Goal: Task Accomplishment & Management: Manage account settings

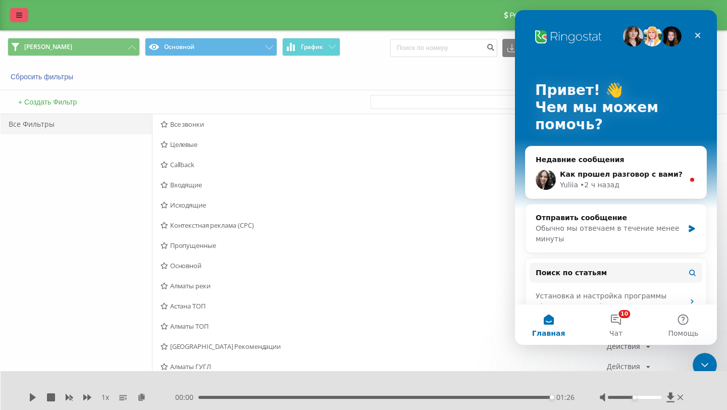
click at [19, 19] on link at bounding box center [19, 15] width 18 height 14
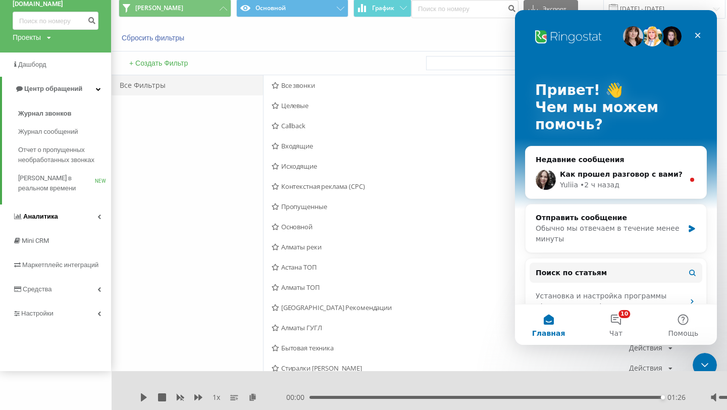
scroll to position [58, 0]
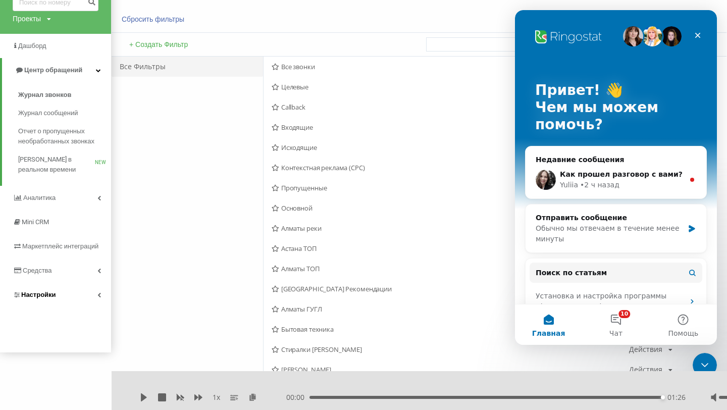
click at [75, 287] on link "Настройки" at bounding box center [55, 295] width 111 height 24
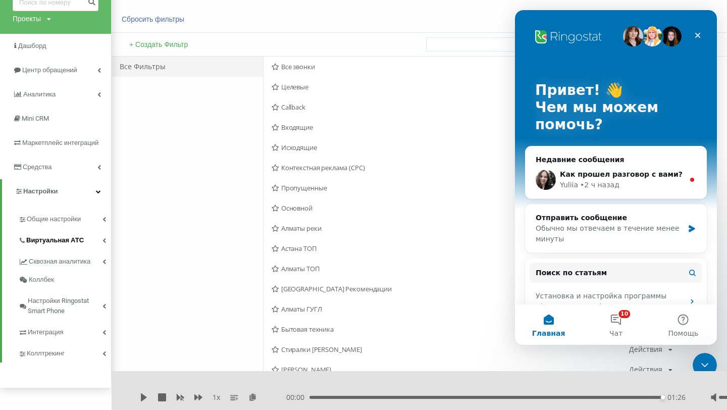
click at [77, 238] on span "Виртуальная АТС" at bounding box center [55, 240] width 58 height 10
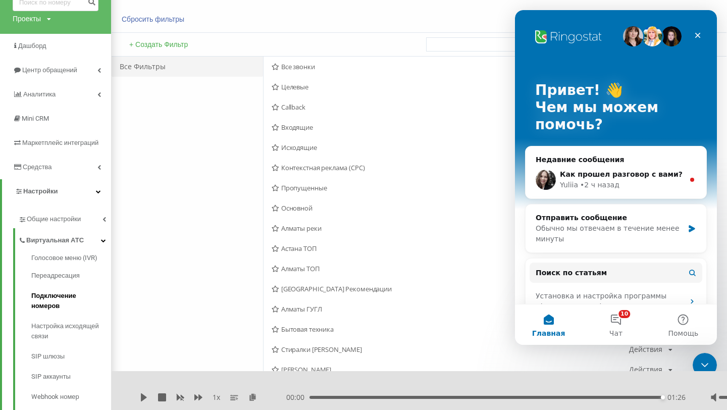
click at [72, 286] on link "Подключение номеров" at bounding box center [71, 301] width 80 height 30
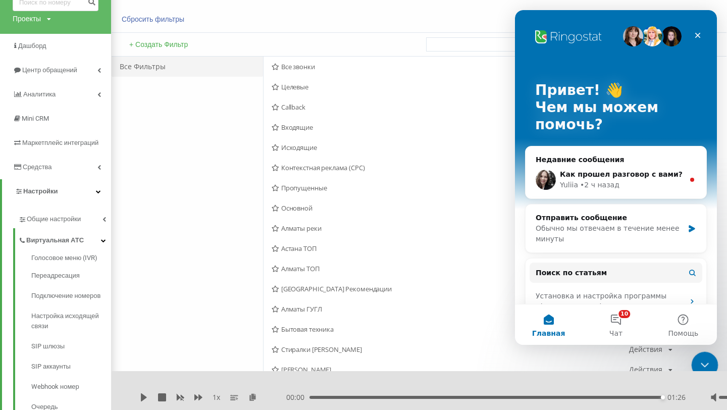
click at [699, 354] on div "Закрыть службу сообщений Intercom" at bounding box center [704, 364] width 24 height 24
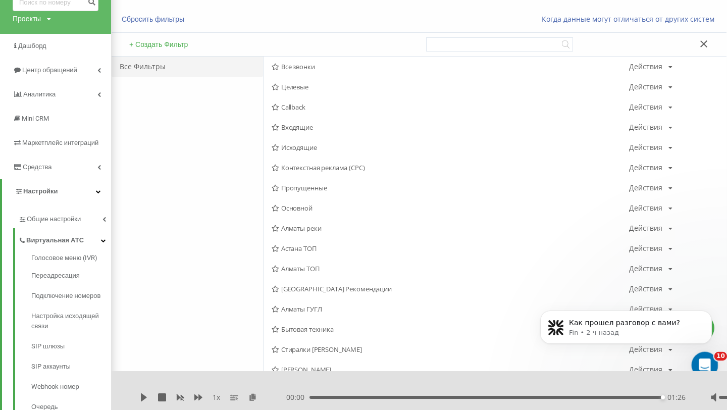
scroll to position [0, 0]
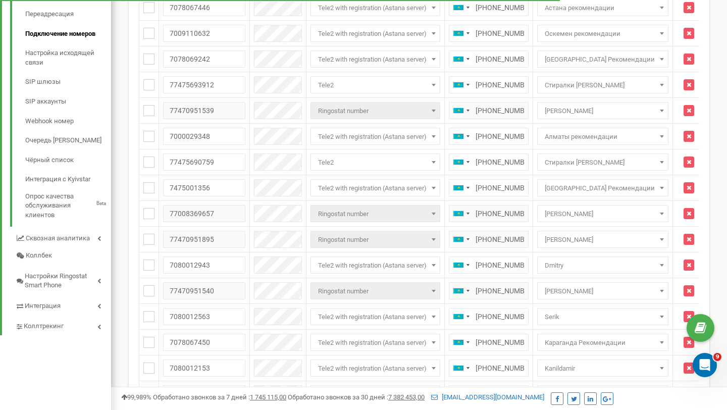
scroll to position [315, 0]
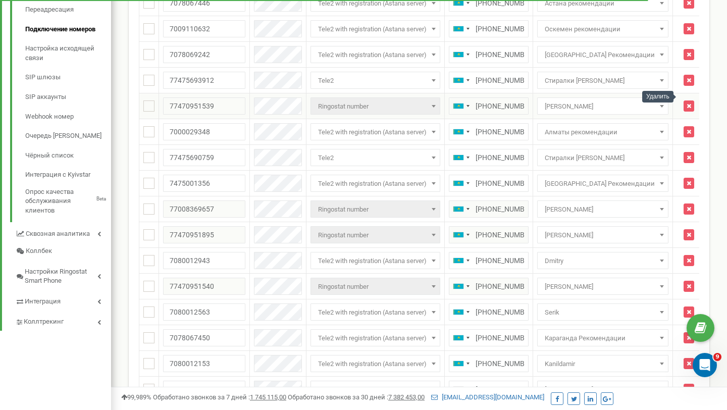
click at [689, 94] on td at bounding box center [689, 106] width 32 height 26
click at [687, 103] on icon "button" at bounding box center [689, 106] width 5 height 6
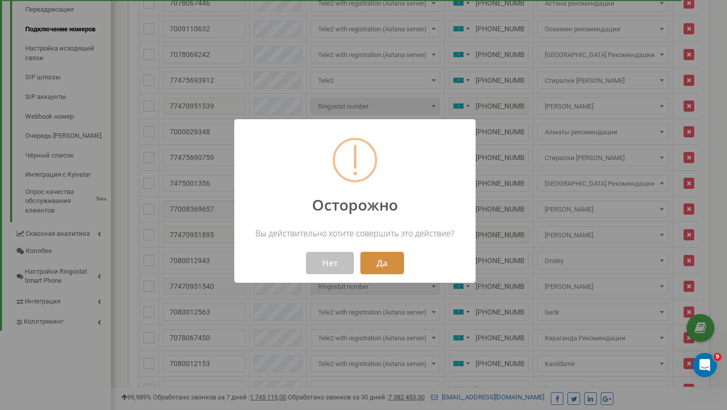
click at [387, 272] on button "Да" at bounding box center [382, 263] width 43 height 22
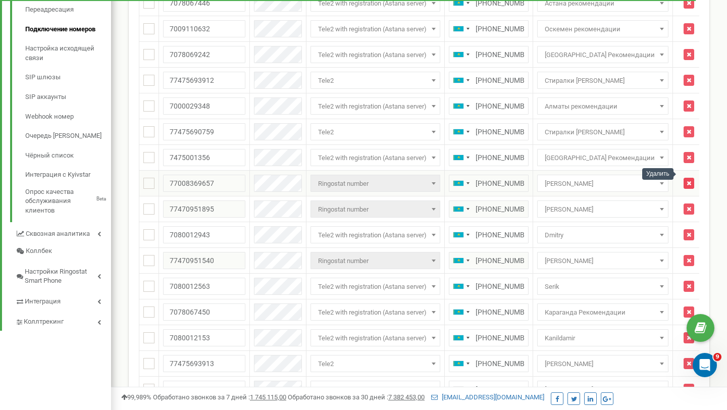
click at [687, 180] on icon "button" at bounding box center [689, 183] width 5 height 6
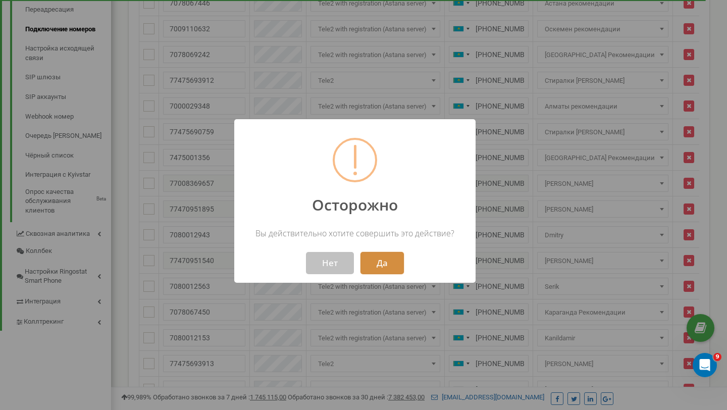
click at [393, 261] on button "Да" at bounding box center [382, 263] width 43 height 22
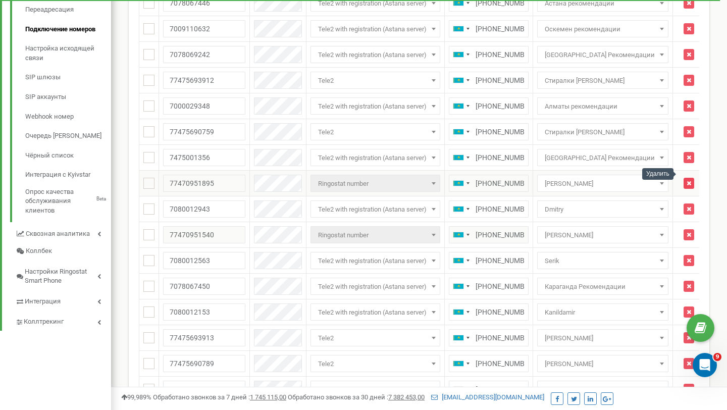
click at [687, 180] on icon "button" at bounding box center [689, 183] width 5 height 6
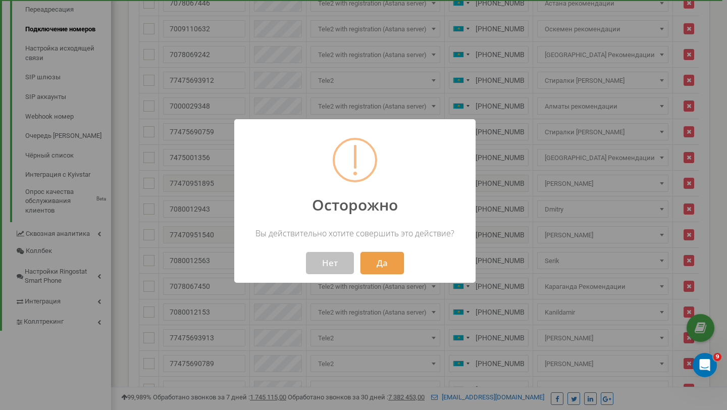
click at [396, 255] on button "Да" at bounding box center [382, 263] width 43 height 22
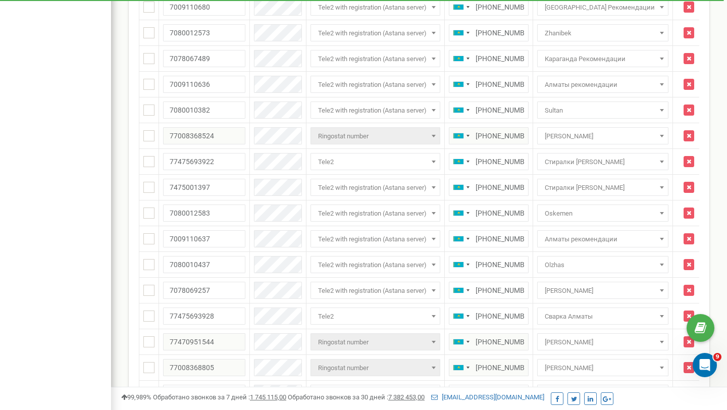
scroll to position [801, 0]
click at [689, 126] on td at bounding box center [689, 135] width 32 height 26
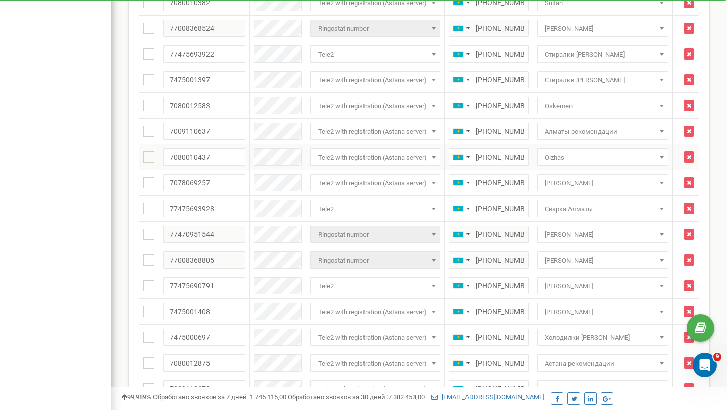
scroll to position [906, 0]
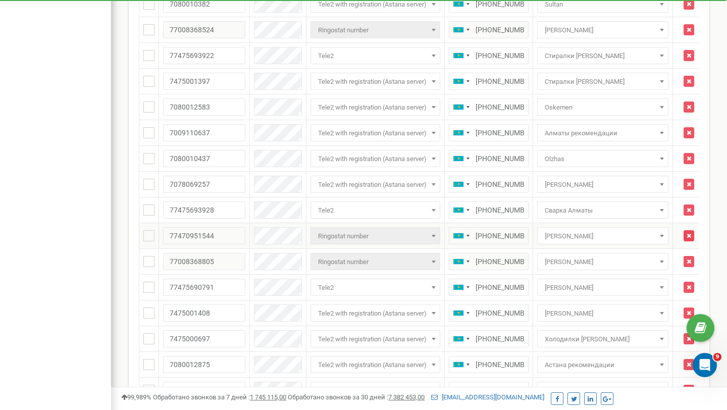
click at [688, 230] on button "button" at bounding box center [689, 235] width 11 height 11
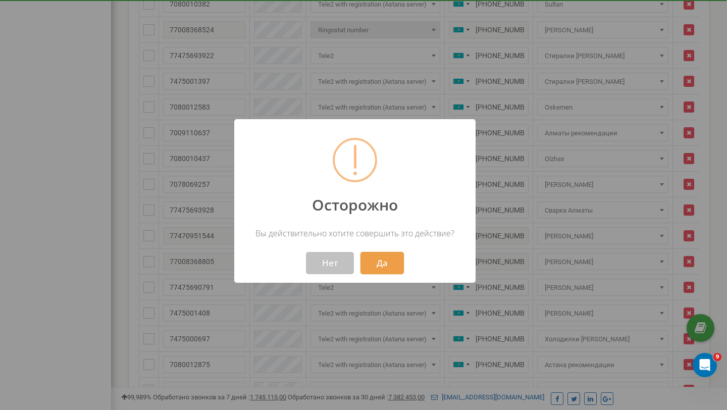
click at [378, 261] on button "Да" at bounding box center [382, 263] width 43 height 22
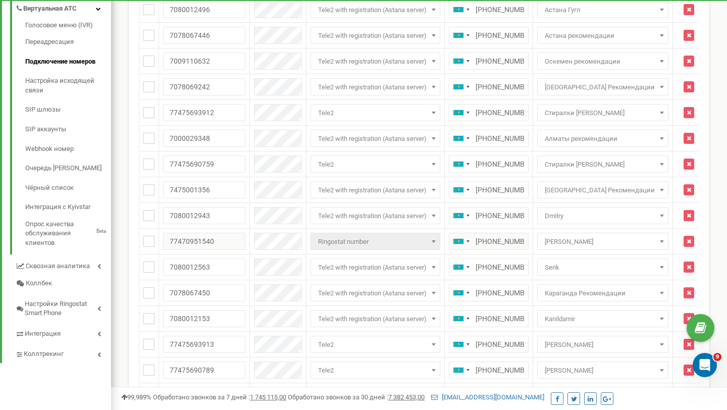
scroll to position [282, 0]
drag, startPoint x: 387, startPoint y: 234, endPoint x: 319, endPoint y: 231, distance: 68.2
click at [319, 235] on span "Ringostat number" at bounding box center [375, 242] width 123 height 14
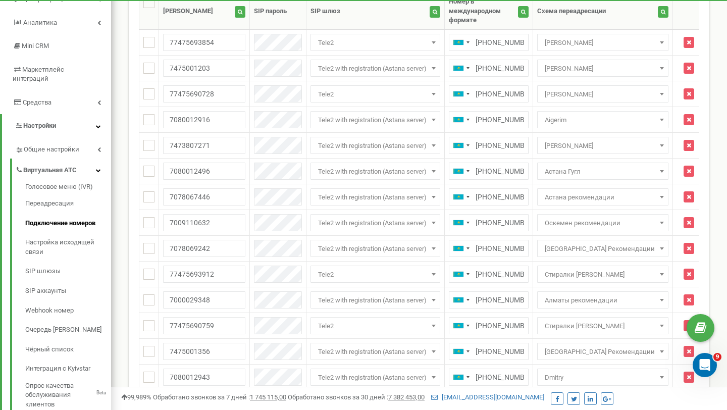
scroll to position [0, 0]
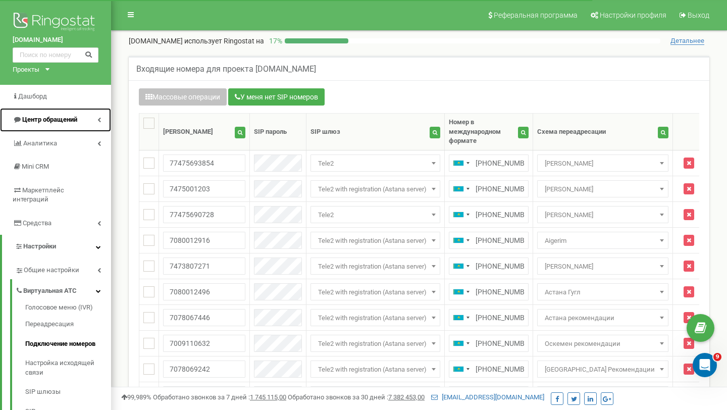
click at [55, 116] on span "Центр обращений" at bounding box center [49, 120] width 55 height 8
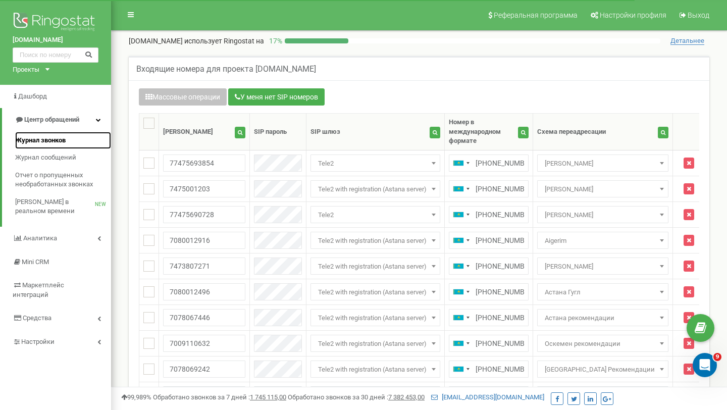
click at [72, 143] on link "Журнал звонков" at bounding box center [63, 141] width 96 height 18
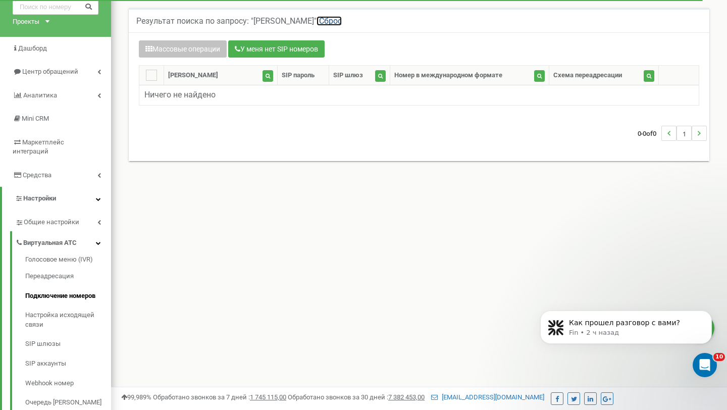
click at [317, 20] on link "Сброс" at bounding box center [329, 21] width 25 height 10
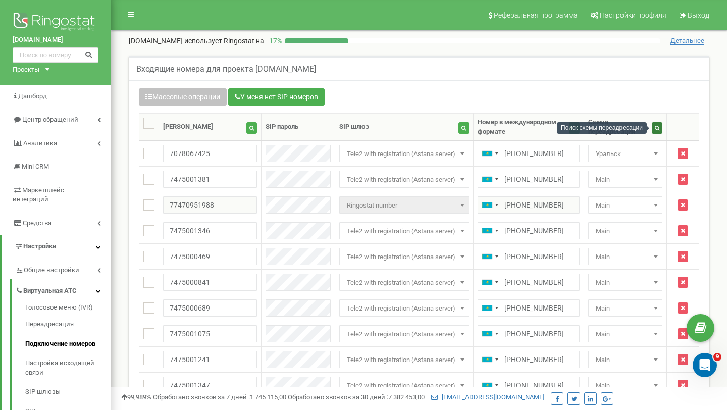
click at [655, 130] on button "button" at bounding box center [657, 128] width 11 height 12
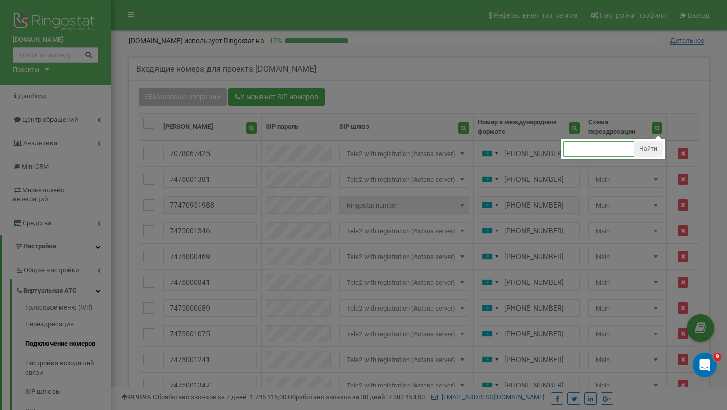
click at [606, 144] on input "text" at bounding box center [599, 148] width 71 height 15
type input "main"
click at [643, 153] on button "Найти" at bounding box center [648, 148] width 29 height 15
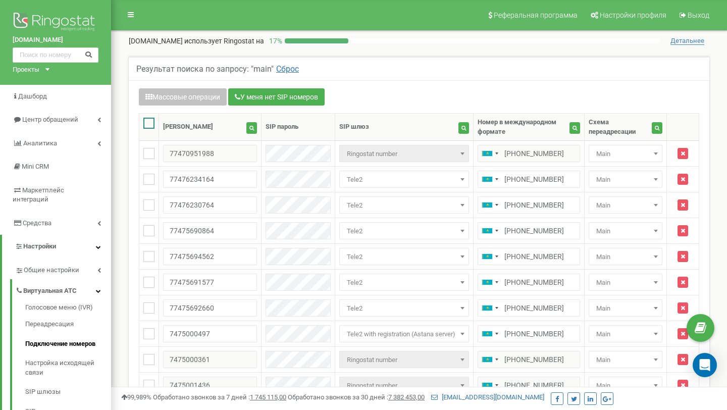
click at [149, 120] on ins at bounding box center [148, 123] width 11 height 11
checkbox input "true"
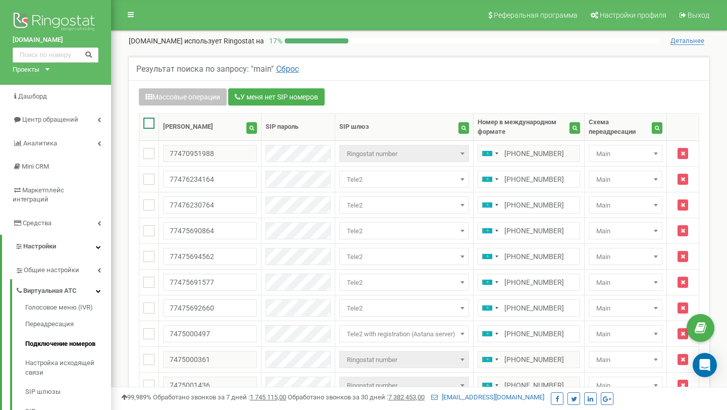
checkbox input "true"
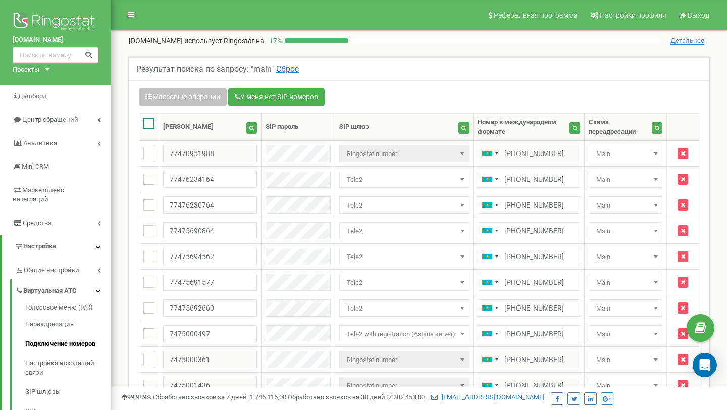
checkbox input "true"
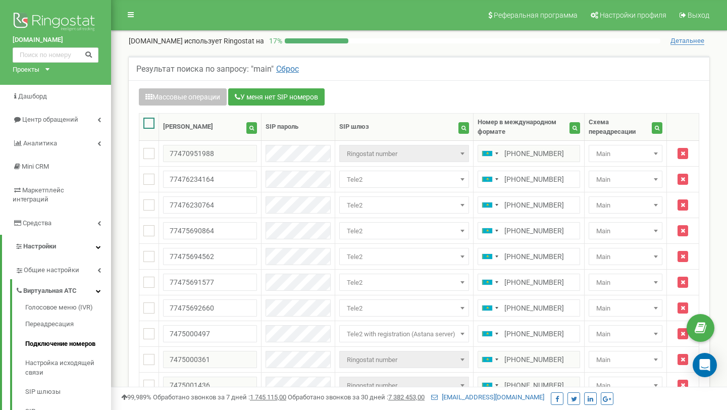
checkbox input "true"
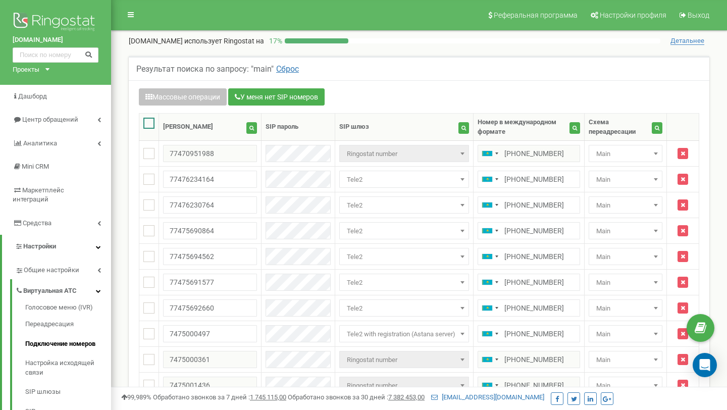
checkbox input "true"
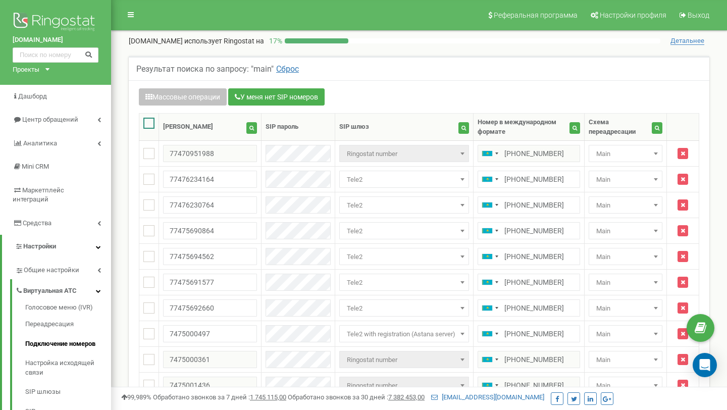
checkbox input "true"
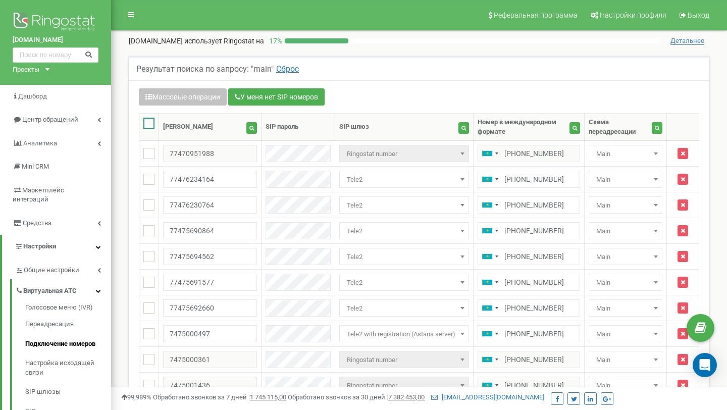
checkbox input "true"
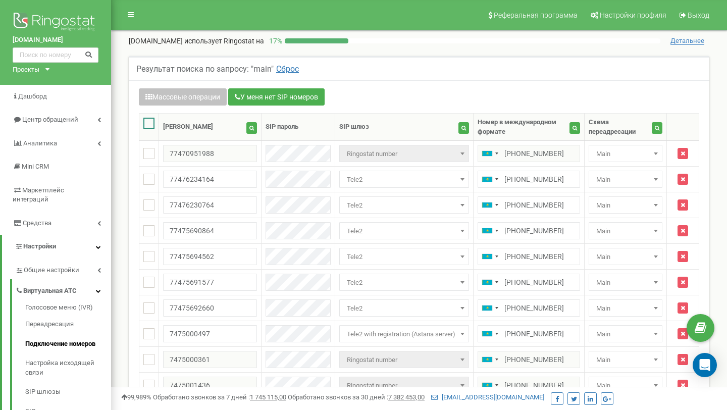
checkbox input "true"
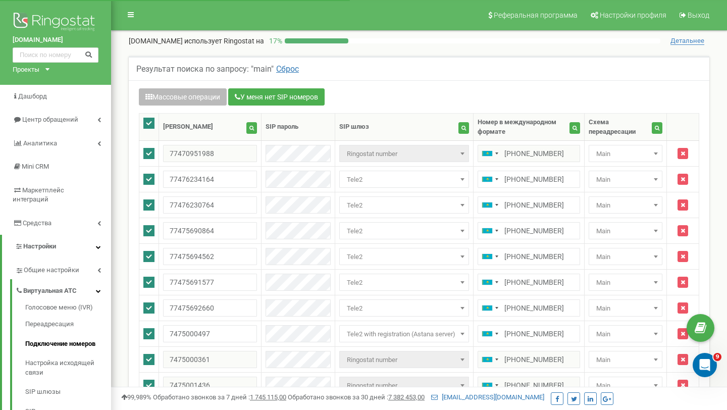
click at [196, 94] on button "Массовые операции" at bounding box center [183, 96] width 88 height 17
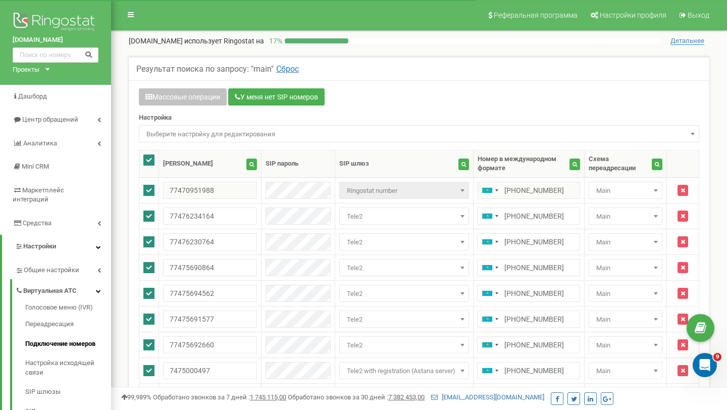
click at [226, 139] on span "Выберите настройку для редактирования" at bounding box center [419, 134] width 554 height 14
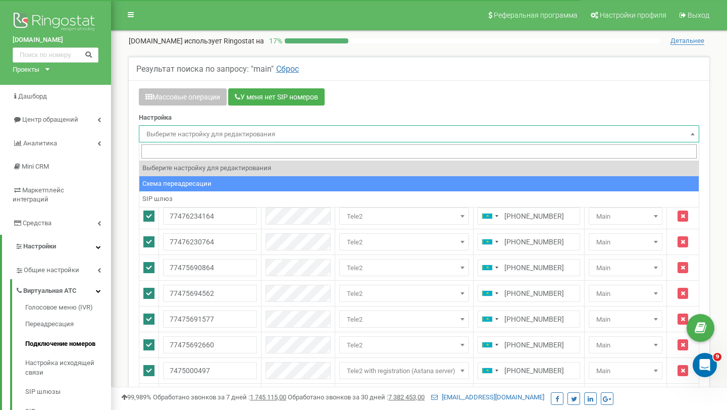
select select "project_scheme_id"
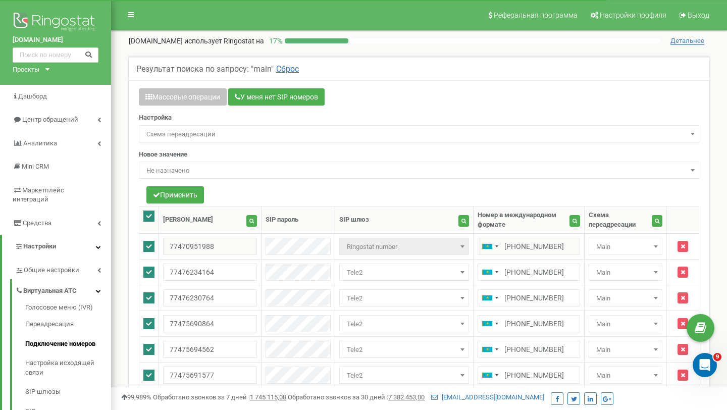
click at [221, 172] on span "Не назначено" at bounding box center [419, 171] width 554 height 14
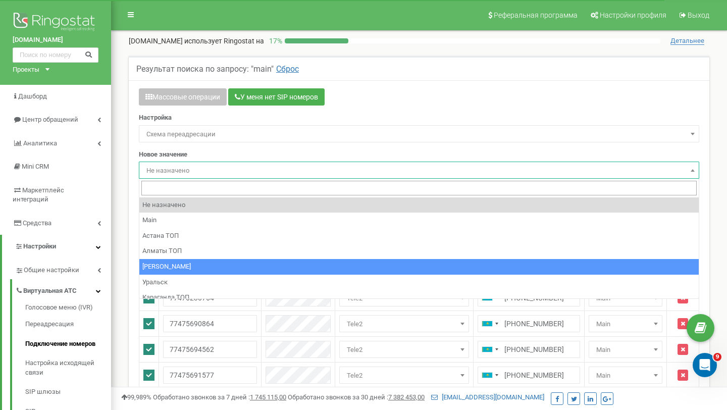
select select "251051"
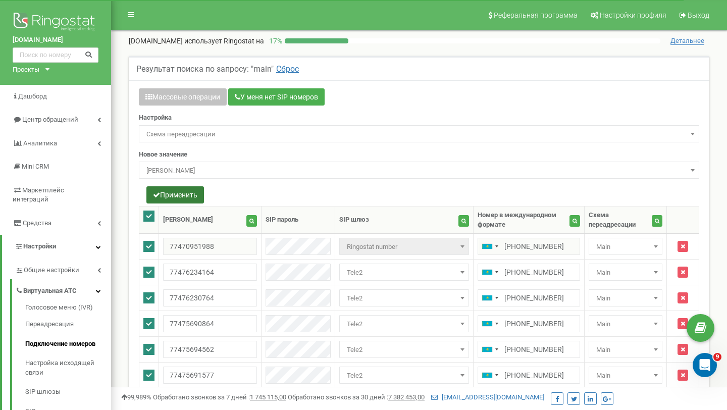
click at [185, 196] on button "Применить" at bounding box center [176, 194] width 58 height 17
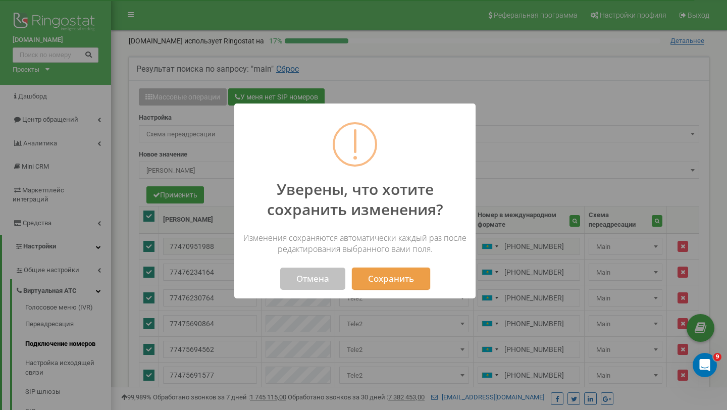
click at [388, 280] on button "Сохранить" at bounding box center [391, 279] width 78 height 22
select select "251051"
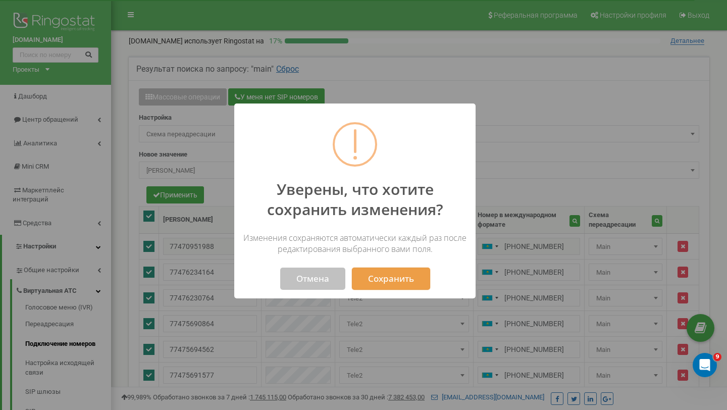
select select "251051"
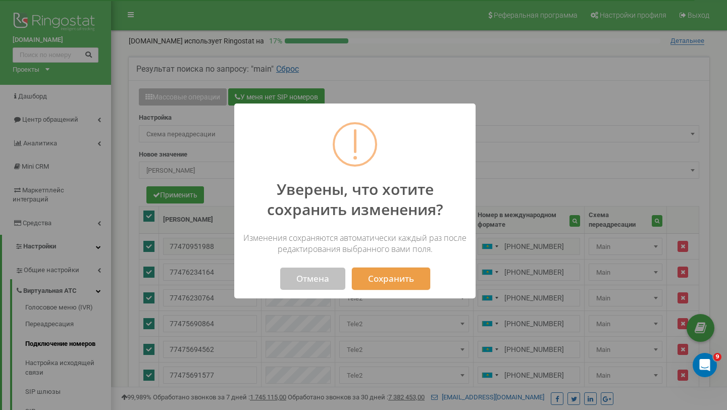
select select "251051"
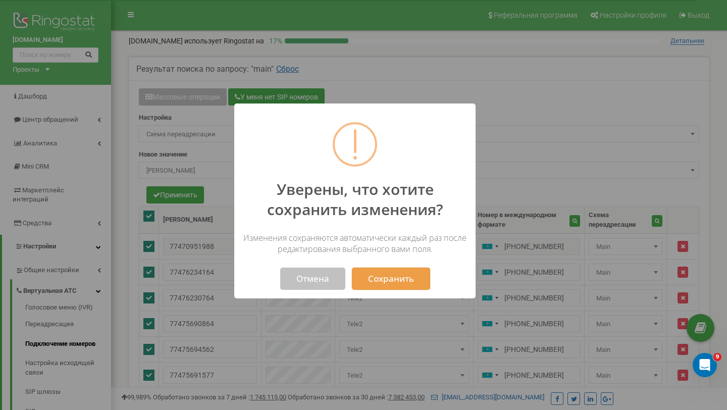
select select "251051"
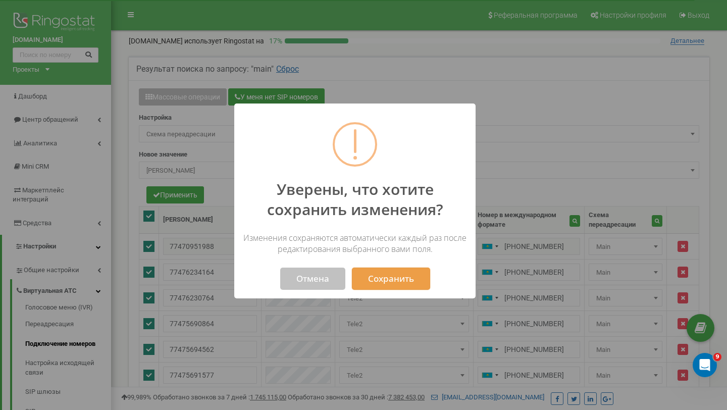
select select "251051"
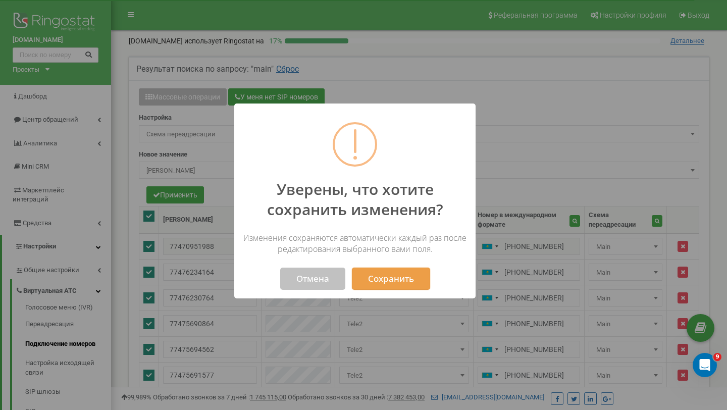
select select "251051"
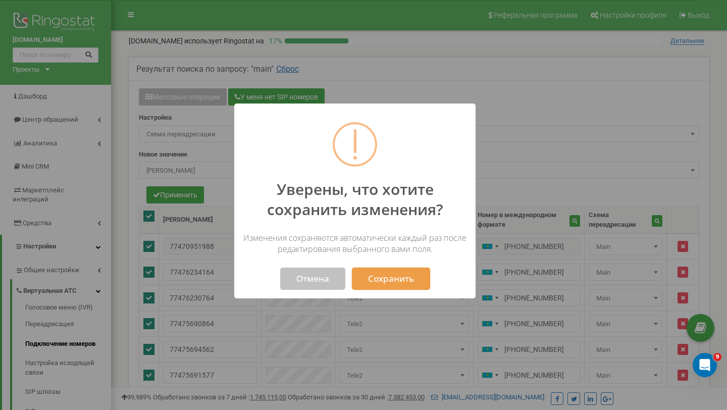
select select "251051"
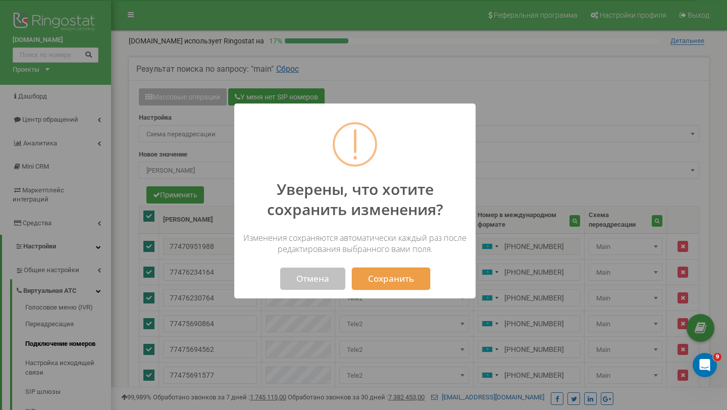
select select "251051"
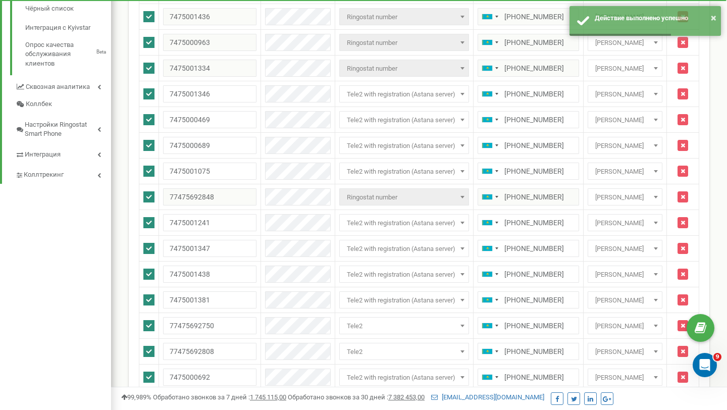
scroll to position [331, 0]
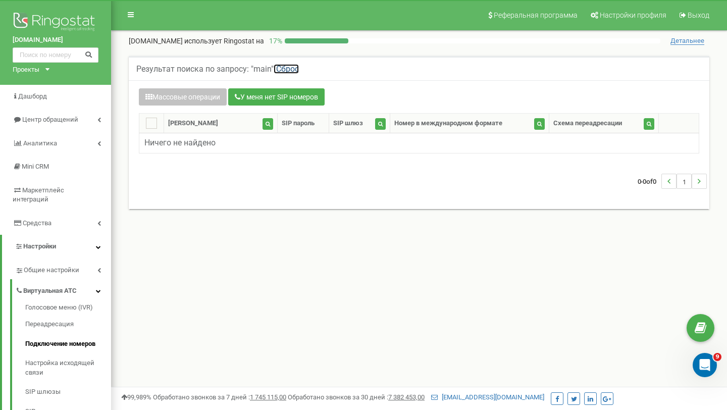
click at [286, 70] on link "Сброс" at bounding box center [286, 69] width 25 height 10
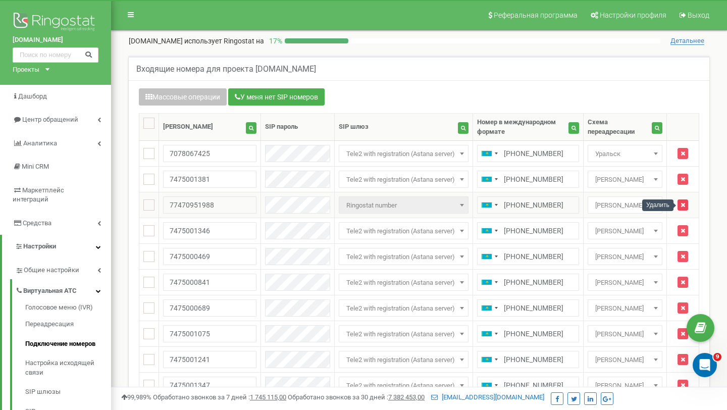
click at [686, 203] on button "button" at bounding box center [683, 205] width 11 height 11
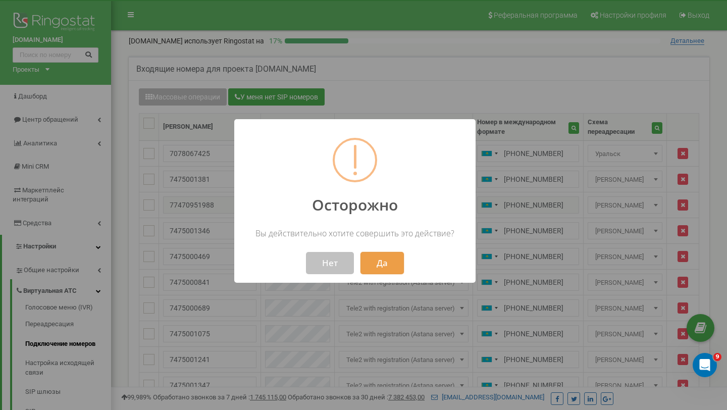
click at [396, 262] on button "Да" at bounding box center [382, 263] width 43 height 22
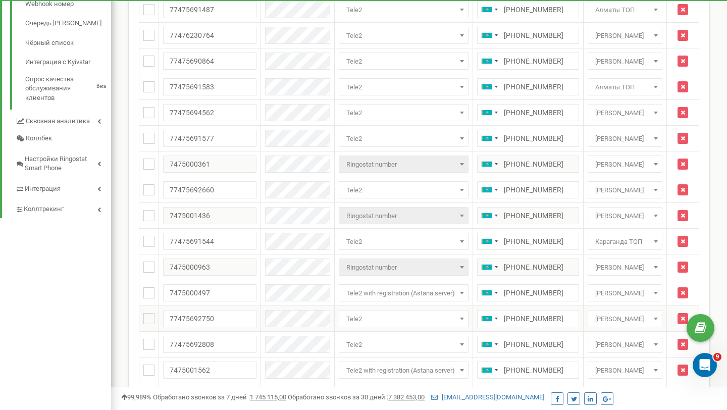
scroll to position [439, 0]
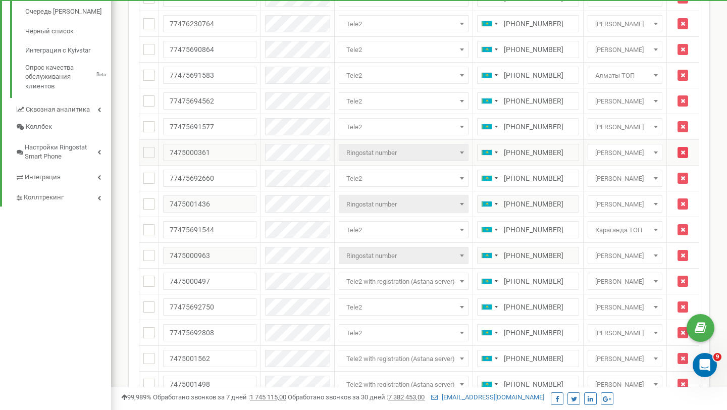
click at [685, 152] on icon "button" at bounding box center [683, 153] width 5 height 6
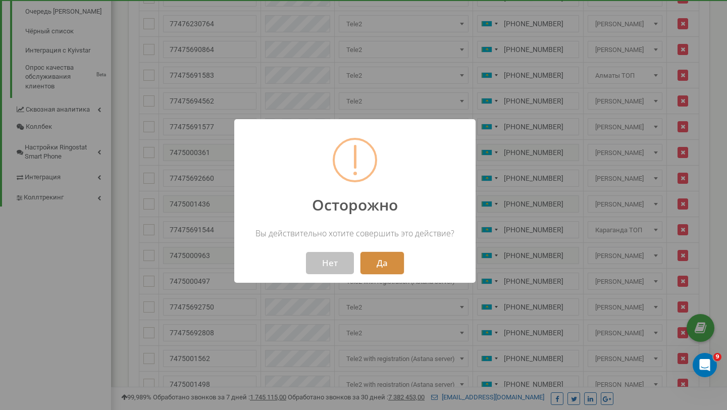
click at [386, 269] on button "Да" at bounding box center [382, 263] width 43 height 22
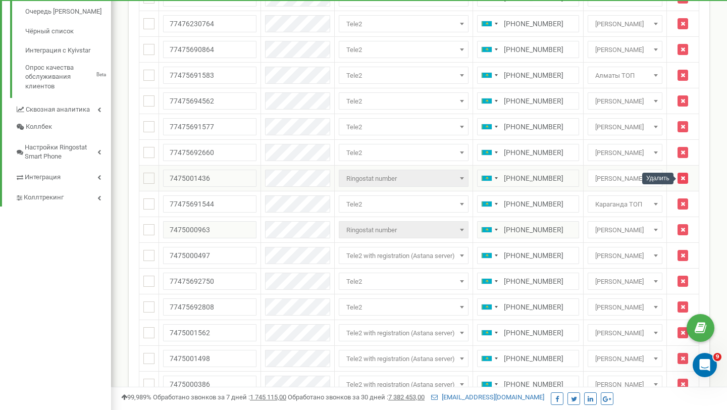
click at [683, 178] on icon "button" at bounding box center [683, 178] width 5 height 6
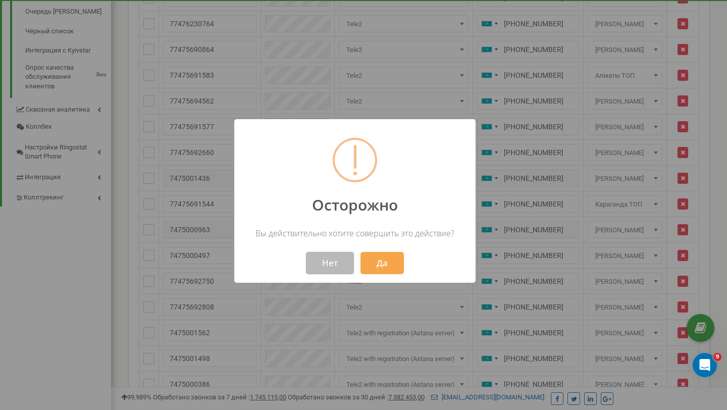
click at [349, 264] on button "Нет" at bounding box center [330, 263] width 48 height 22
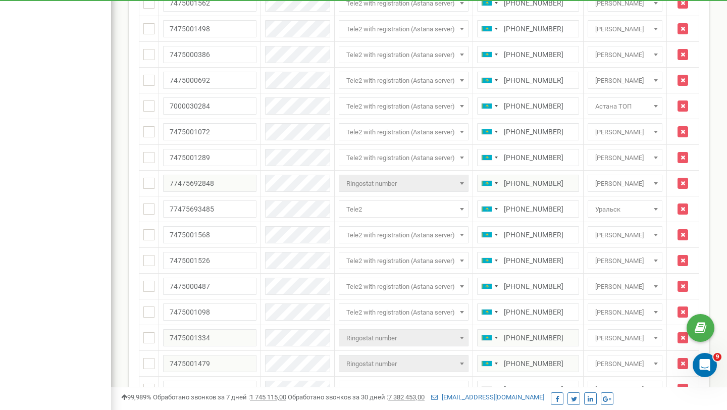
scroll to position [769, 0]
click at [683, 184] on icon "button" at bounding box center [683, 183] width 5 height 6
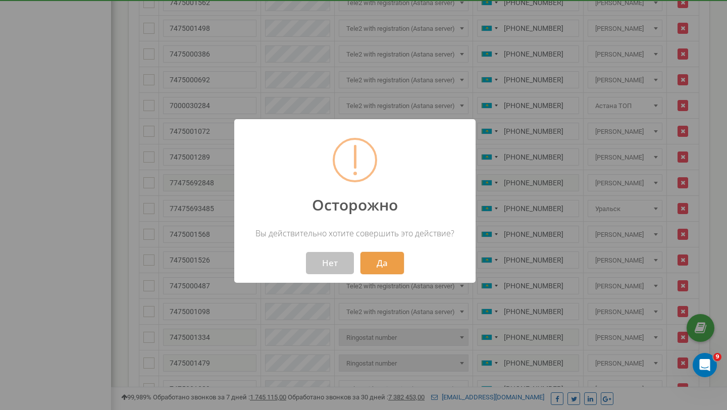
click at [381, 260] on button "Да" at bounding box center [382, 263] width 43 height 22
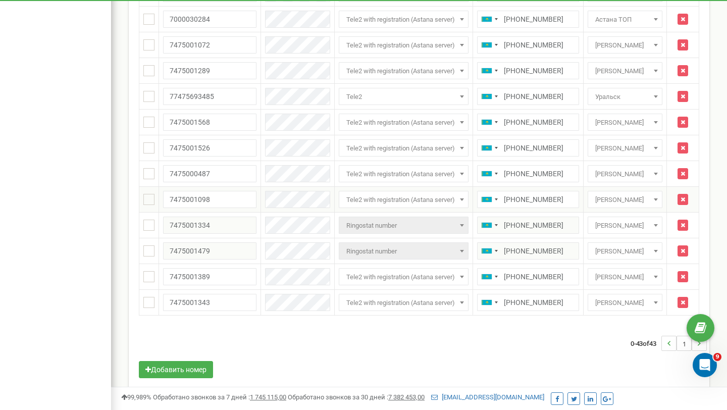
scroll to position [869, 0]
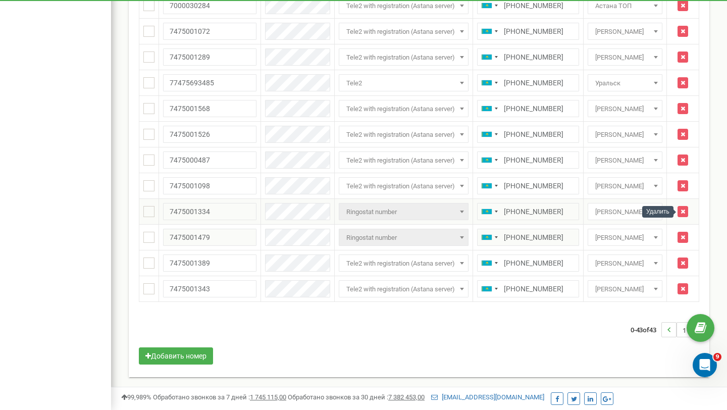
click at [690, 213] on td at bounding box center [683, 212] width 32 height 26
click at [683, 213] on icon "button" at bounding box center [683, 212] width 5 height 6
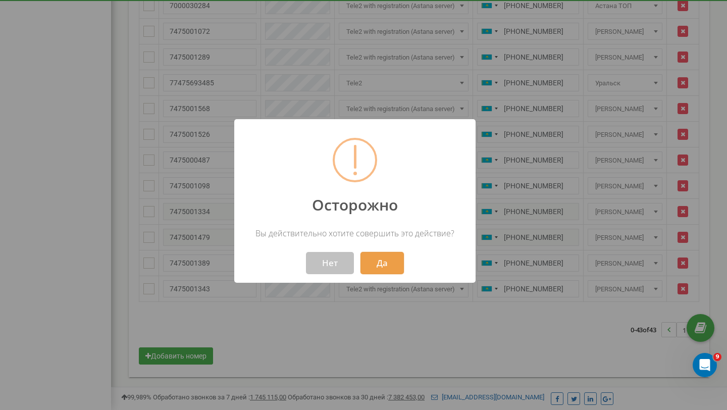
click at [393, 265] on button "Да" at bounding box center [382, 263] width 43 height 22
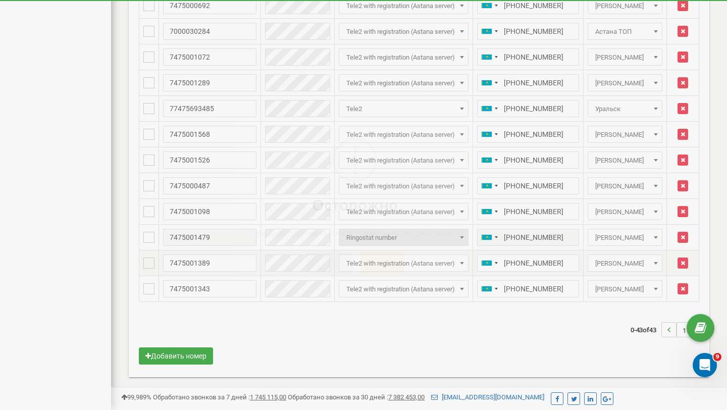
scroll to position [844, 0]
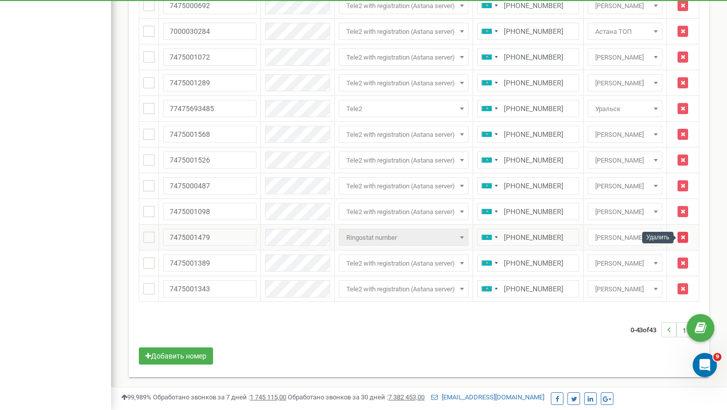
click at [687, 233] on button "button" at bounding box center [683, 237] width 11 height 11
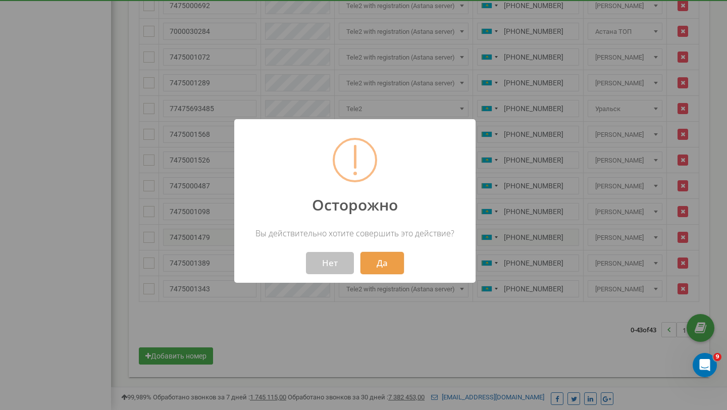
click at [385, 267] on button "Да" at bounding box center [382, 263] width 43 height 22
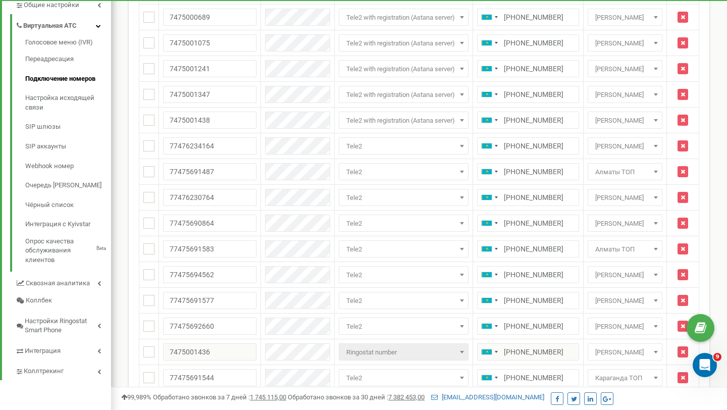
scroll to position [0, 0]
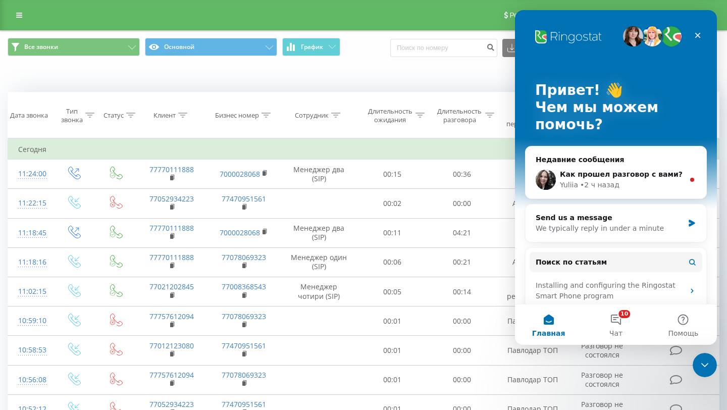
click at [25, 22] on div "Реферальная программа Настройки профиля Выход" at bounding box center [363, 15] width 727 height 30
click at [16, 16] on link at bounding box center [19, 15] width 18 height 14
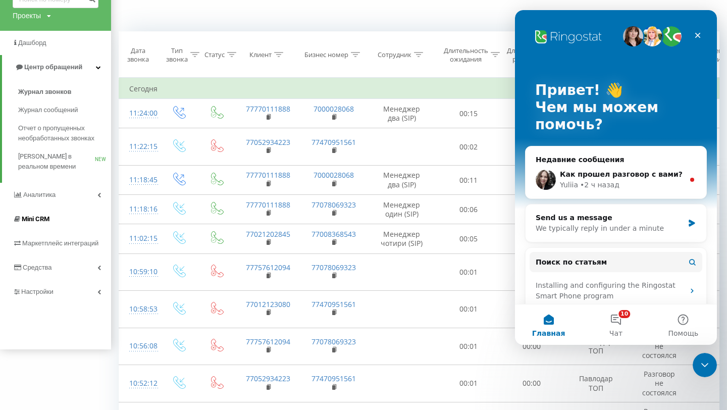
scroll to position [62, 0]
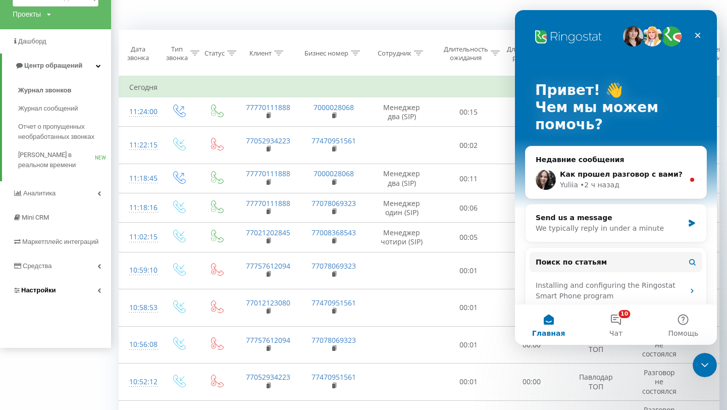
click at [66, 288] on link "Настройки" at bounding box center [55, 290] width 111 height 24
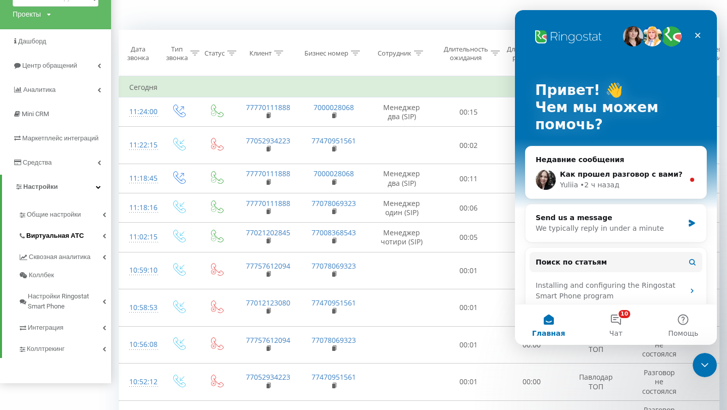
click at [83, 239] on link "Виртуальная АТС" at bounding box center [64, 234] width 93 height 21
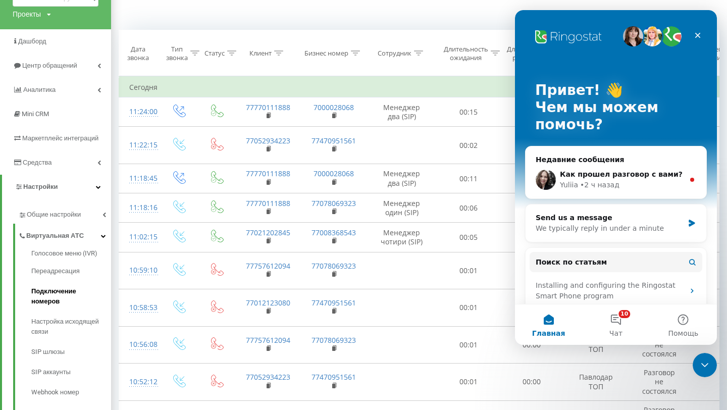
click at [75, 289] on span "Подключение номеров" at bounding box center [68, 296] width 75 height 20
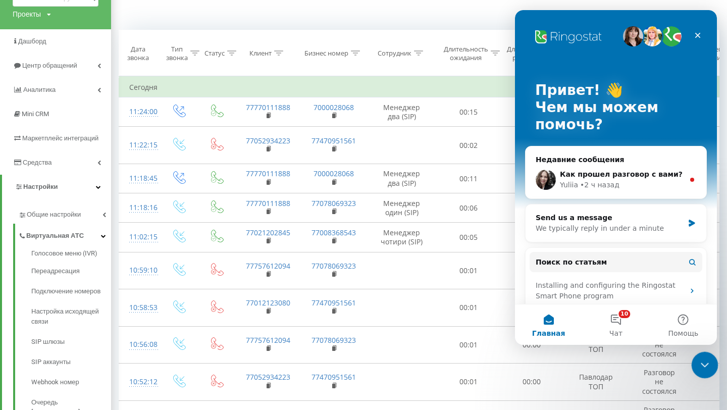
click at [701, 361] on icon "Закрыть службу сообщений Intercom" at bounding box center [704, 364] width 12 height 12
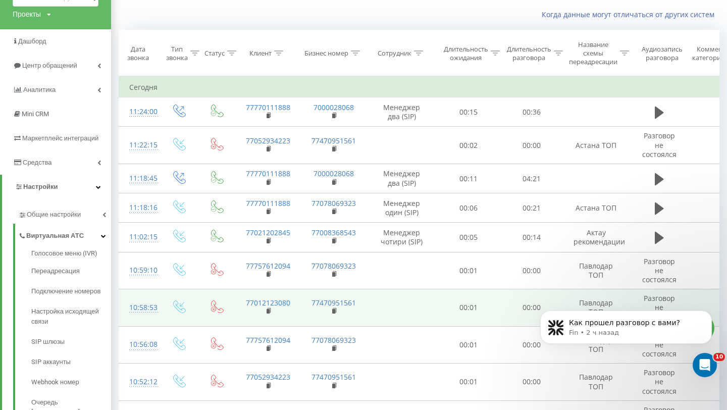
scroll to position [0, 0]
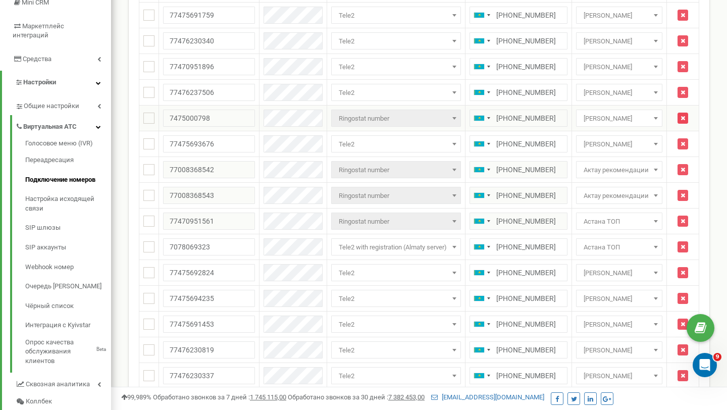
click at [688, 115] on button "button" at bounding box center [683, 118] width 11 height 11
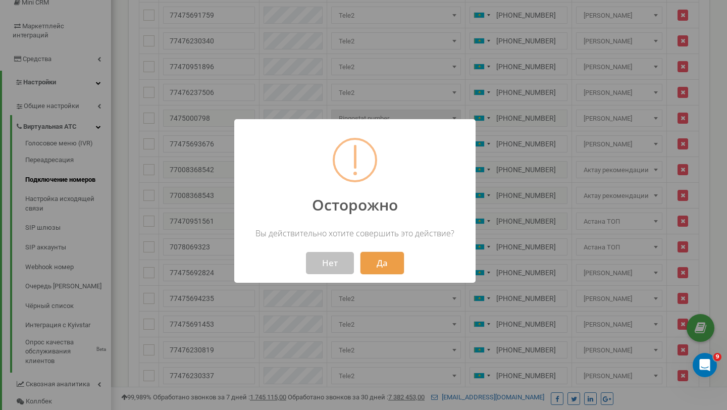
click at [373, 266] on button "Да" at bounding box center [382, 263] width 43 height 22
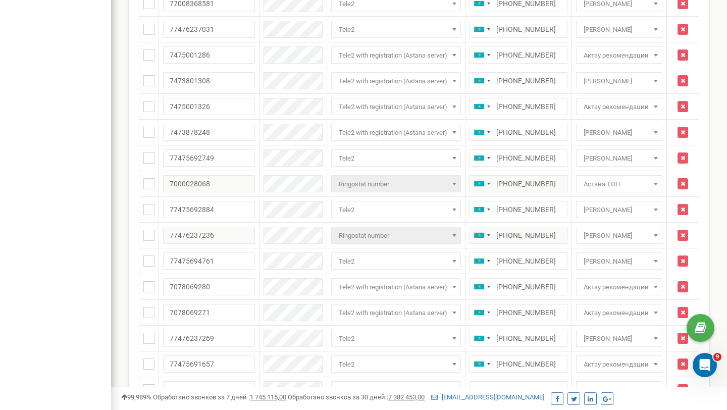
scroll to position [738, 0]
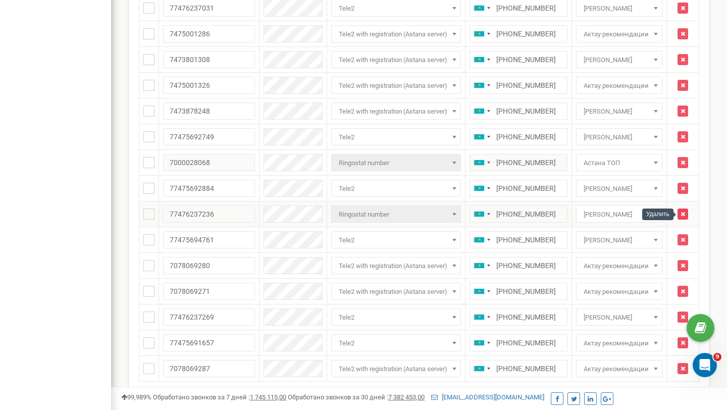
click at [686, 213] on button "button" at bounding box center [683, 214] width 11 height 11
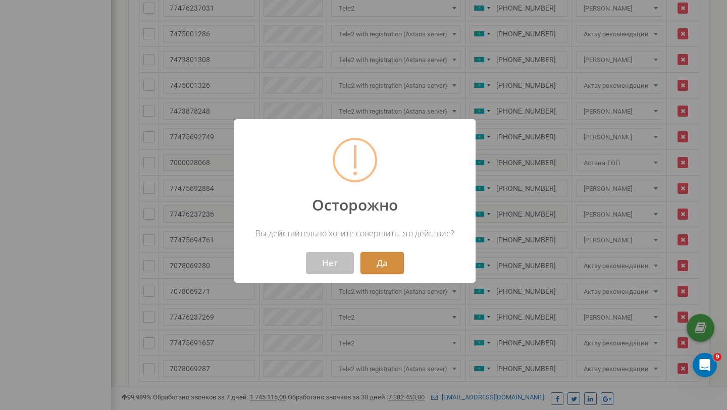
click at [384, 262] on button "Да" at bounding box center [382, 263] width 43 height 22
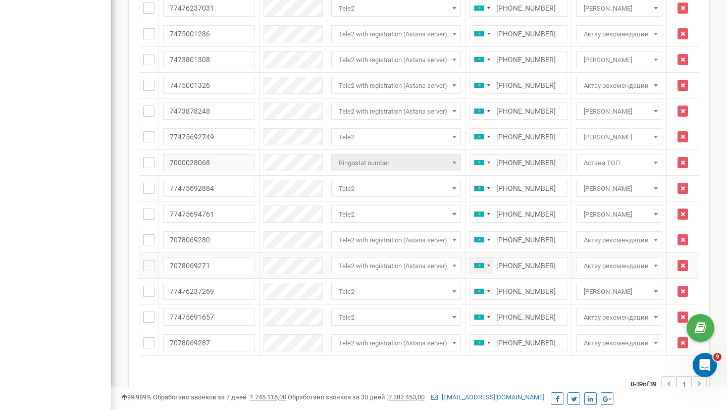
scroll to position [792, 0]
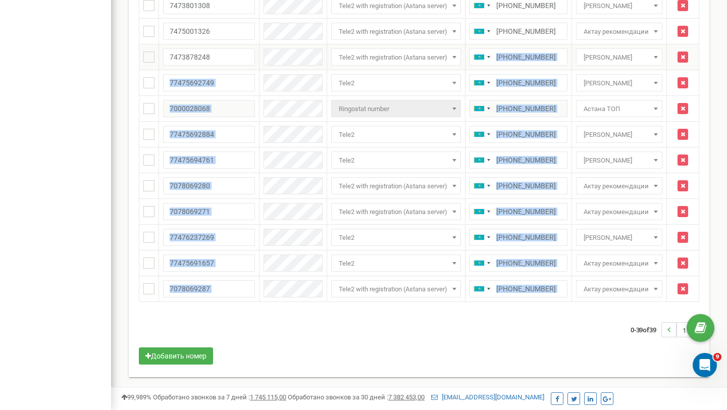
drag, startPoint x: 465, startPoint y: 304, endPoint x: 555, endPoint y: 59, distance: 260.8
drag, startPoint x: 705, startPoint y: 70, endPoint x: 156, endPoint y: 84, distance: 549.8
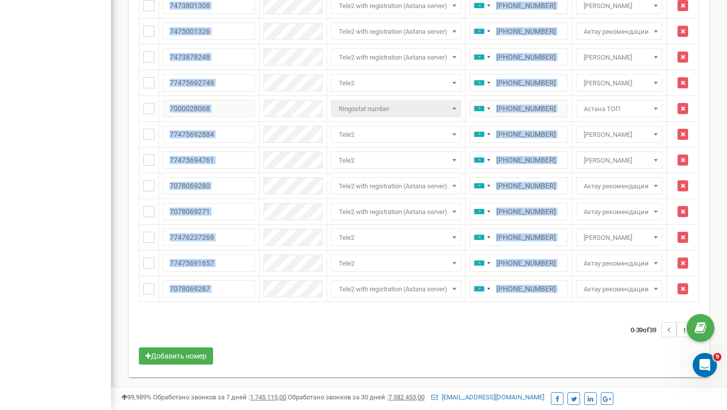
drag, startPoint x: 133, startPoint y: 73, endPoint x: 546, endPoint y: 302, distance: 471.5
drag, startPoint x: 681, startPoint y: 309, endPoint x: 220, endPoint y: 12, distance: 548.2
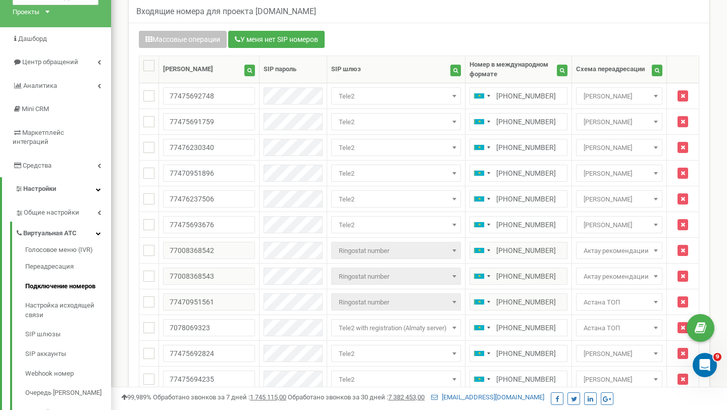
scroll to position [0, 0]
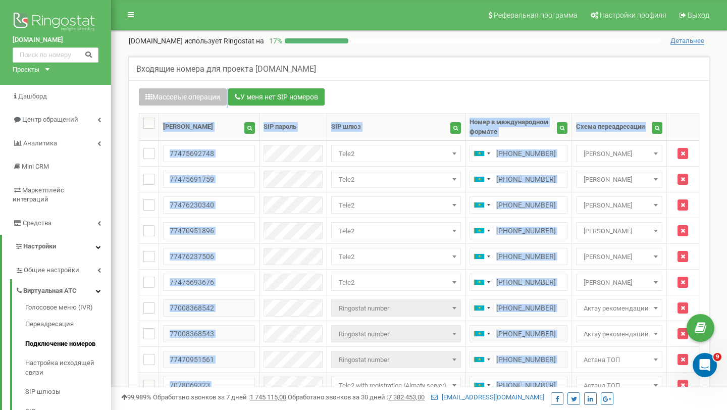
drag, startPoint x: 128, startPoint y: 86, endPoint x: 684, endPoint y: 373, distance: 625.7
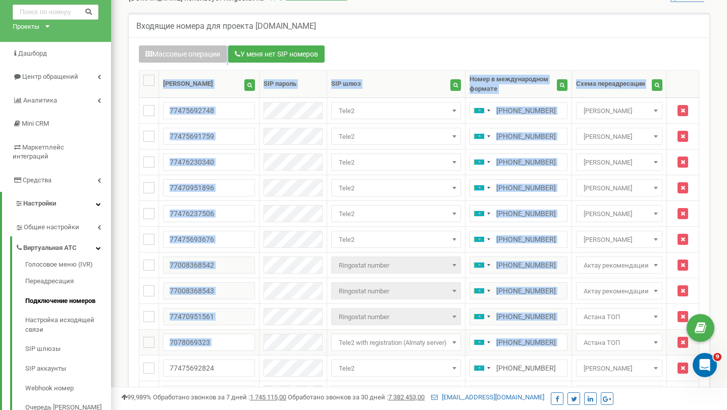
scroll to position [68, 0]
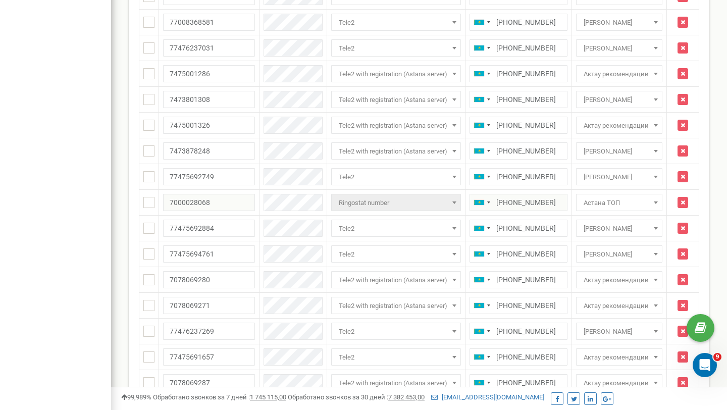
scroll to position [734, 0]
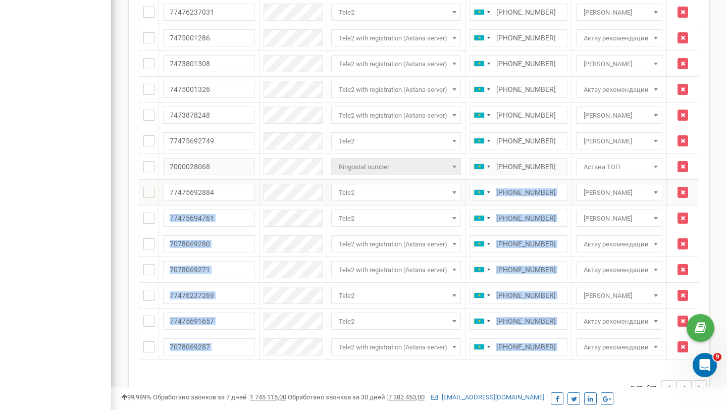
drag, startPoint x: 666, startPoint y: 363, endPoint x: 344, endPoint y: 192, distance: 365.0
click at [566, 355] on input "+77078069287" at bounding box center [519, 346] width 98 height 17
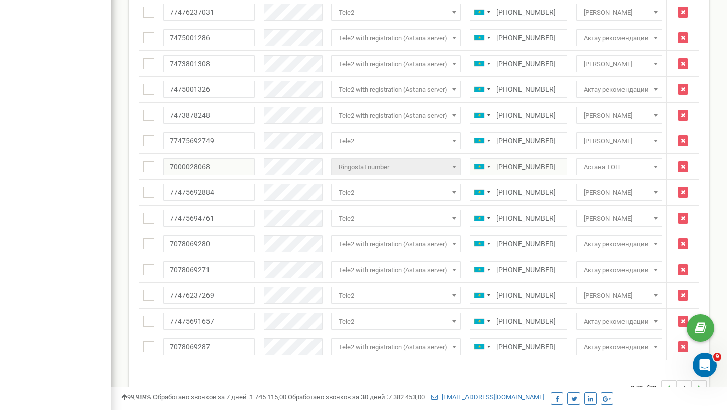
click at [656, 357] on td "Не назначено Main Сергей Астана Астана ТОП Павлодар ТОП Алматы ТОП Актау рекоме…" at bounding box center [619, 347] width 95 height 26
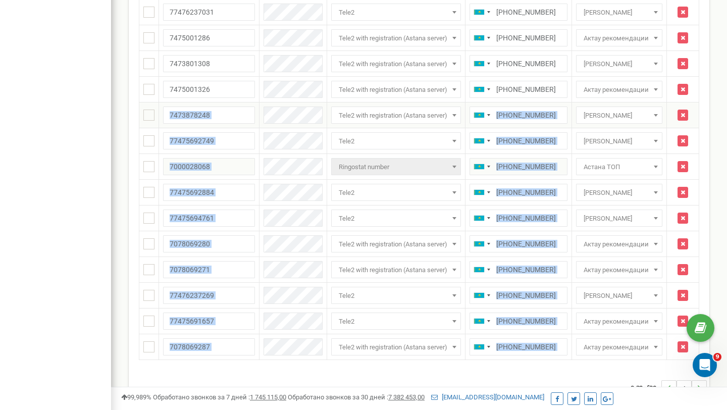
drag, startPoint x: 656, startPoint y: 357, endPoint x: 141, endPoint y: 121, distance: 566.5
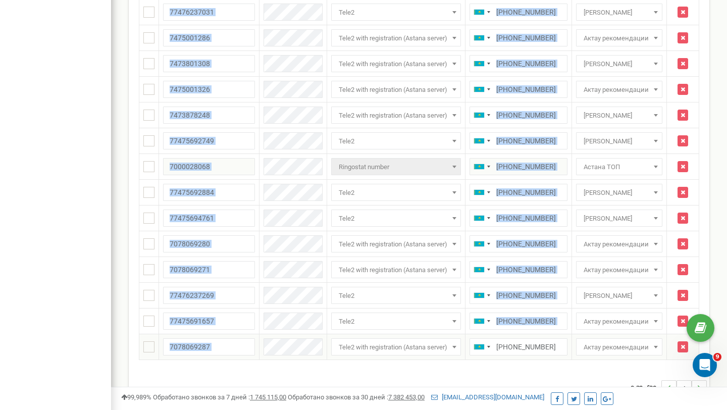
drag, startPoint x: 136, startPoint y: 112, endPoint x: 563, endPoint y: 359, distance: 493.0
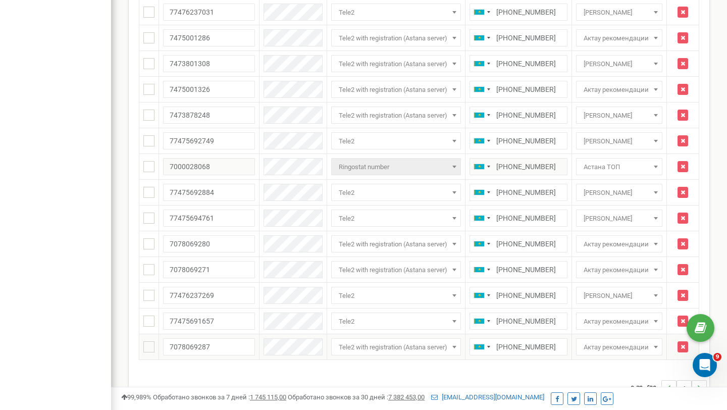
click at [563, 359] on td "+77078069287" at bounding box center [518, 347] width 107 height 26
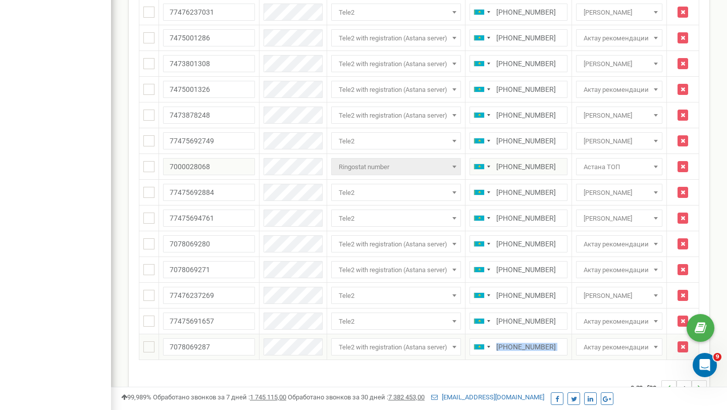
click at [563, 359] on td "+77078069287" at bounding box center [518, 347] width 107 height 26
click at [574, 350] on td "Не назначено Main Сергей Астана Астана ТОП Павлодар ТОП Алматы ТОП Актау рекоме…" at bounding box center [619, 347] width 95 height 26
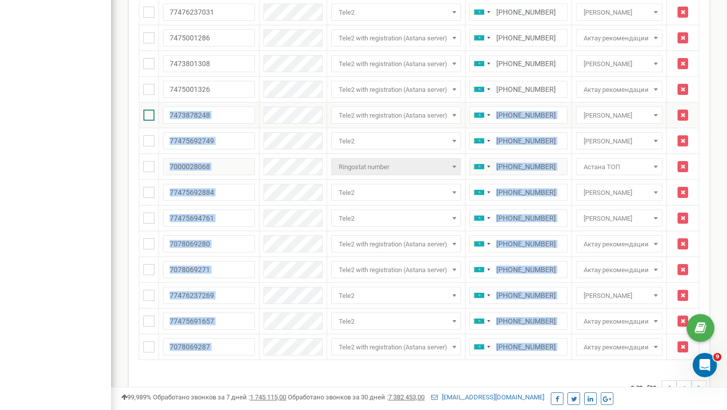
drag, startPoint x: 648, startPoint y: 358, endPoint x: 147, endPoint y: 114, distance: 557.8
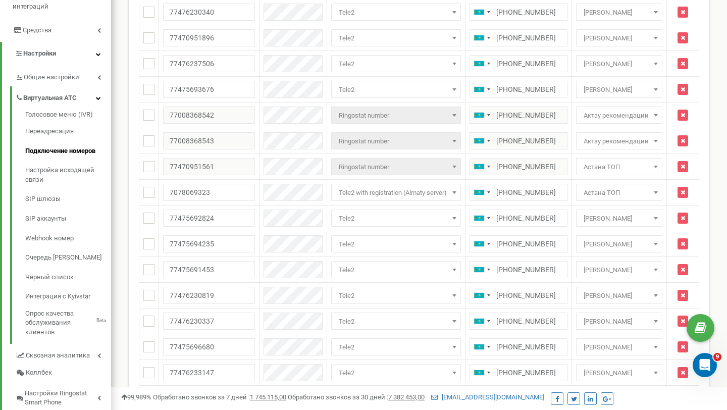
scroll to position [0, 0]
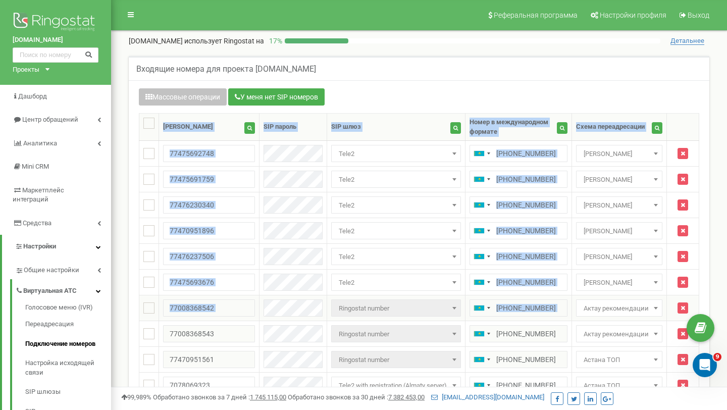
drag, startPoint x: 125, startPoint y: 110, endPoint x: 655, endPoint y: 297, distance: 561.3
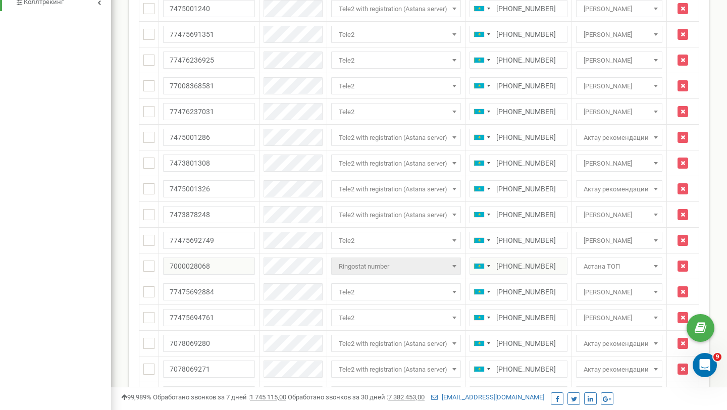
scroll to position [637, 0]
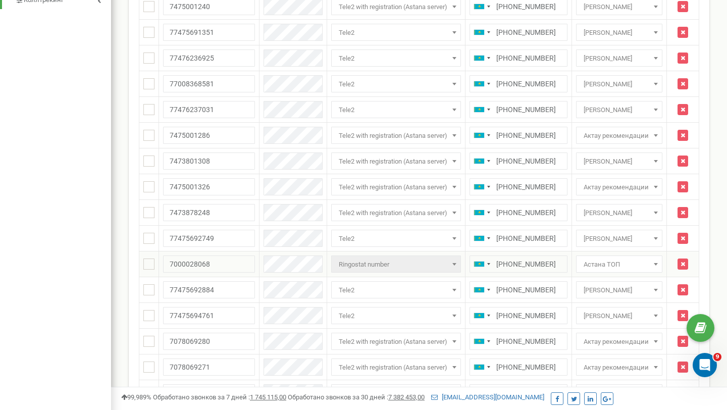
drag, startPoint x: 401, startPoint y: 264, endPoint x: 323, endPoint y: 262, distance: 77.3
click at [327, 262] on td "Ringostat number Ringostat number" at bounding box center [396, 265] width 138 height 26
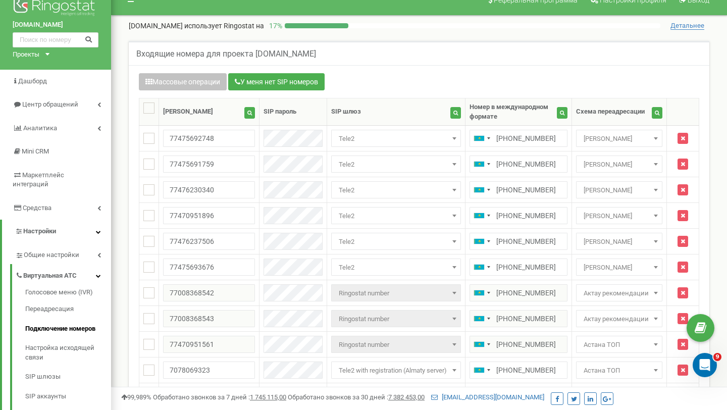
scroll to position [0, 0]
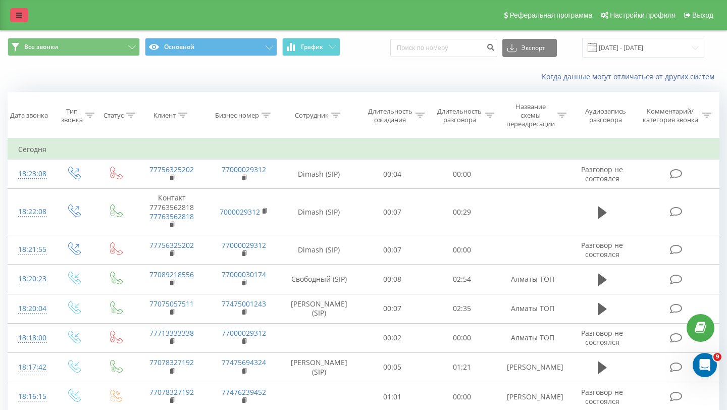
click at [21, 16] on icon at bounding box center [19, 15] width 6 height 7
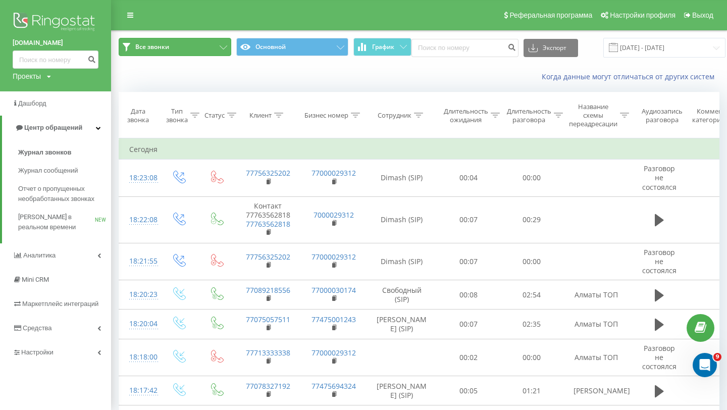
click at [196, 51] on button "Все звонки" at bounding box center [175, 47] width 113 height 18
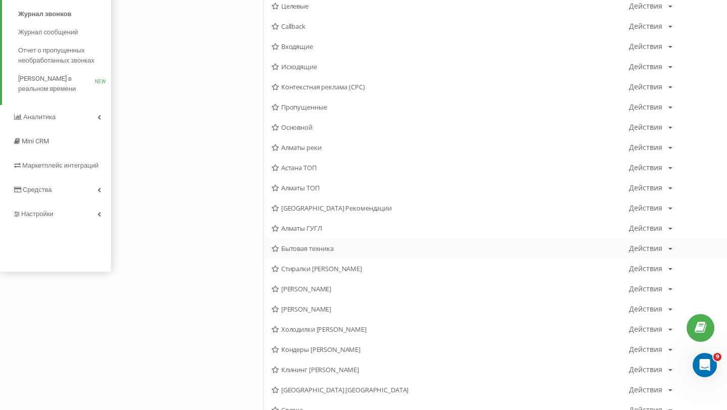
scroll to position [148, 0]
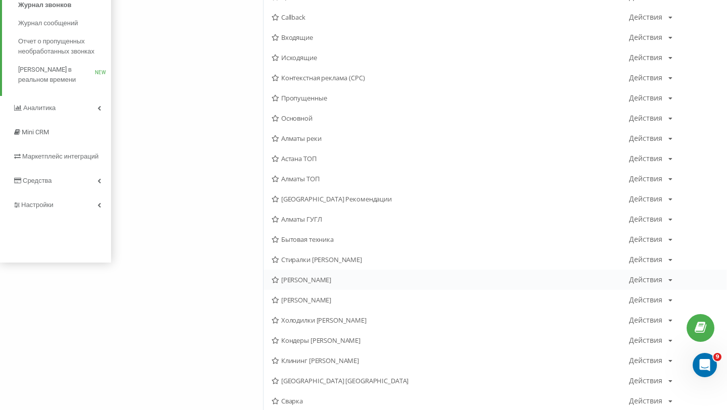
click at [298, 283] on span "[PERSON_NAME]" at bounding box center [451, 279] width 358 height 7
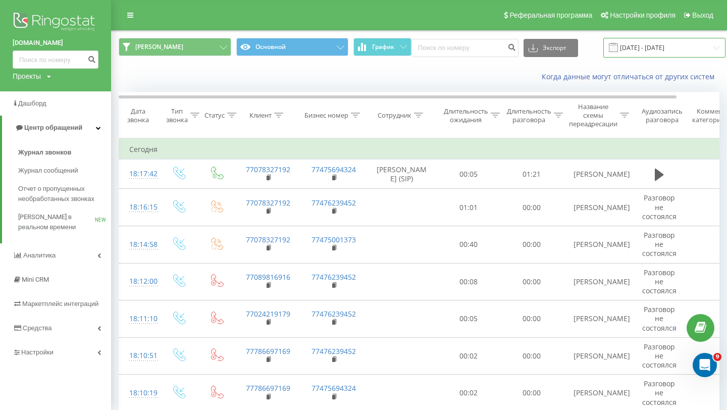
click at [670, 53] on input "[DATE] - [DATE]" at bounding box center [665, 48] width 122 height 20
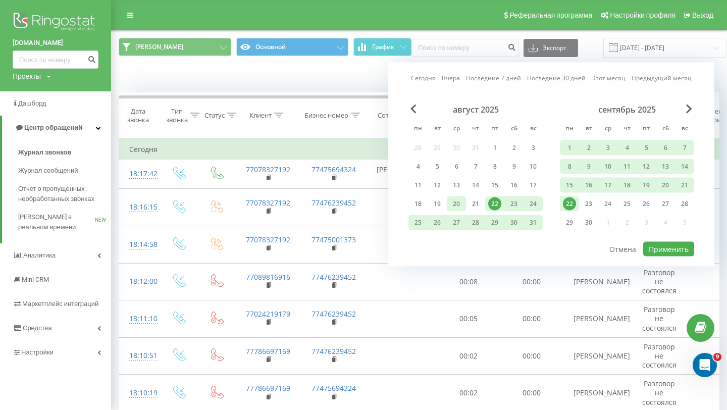
click at [463, 204] on div "20" at bounding box center [456, 204] width 19 height 15
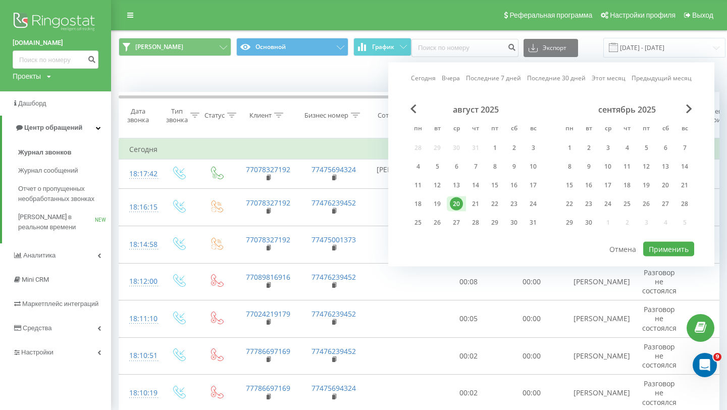
click at [463, 204] on div "20" at bounding box center [456, 204] width 19 height 15
click at [658, 253] on button "Применить" at bounding box center [669, 249] width 51 height 15
type input "[DATE] - [DATE]"
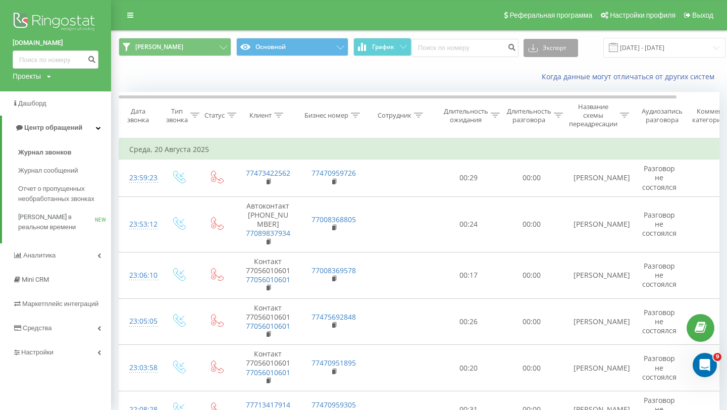
click at [548, 54] on button "Экспорт" at bounding box center [551, 48] width 55 height 18
click at [541, 83] on div ".xls" at bounding box center [551, 85] width 54 height 18
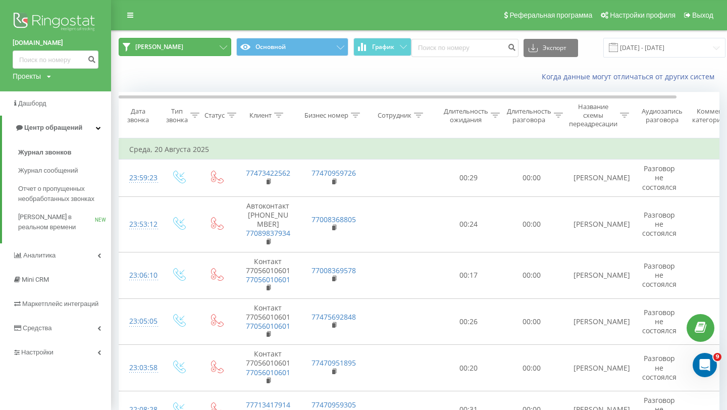
click at [162, 52] on button "[PERSON_NAME]" at bounding box center [175, 47] width 113 height 18
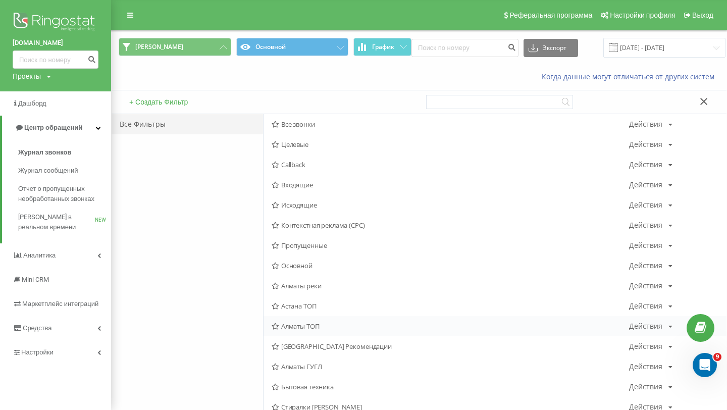
click at [297, 321] on div "Алматы ТОП Действия Редактировать Копировать Удалить По умолчанию Поделиться" at bounding box center [495, 326] width 463 height 20
click at [295, 325] on span "Алматы ТОП" at bounding box center [451, 326] width 358 height 7
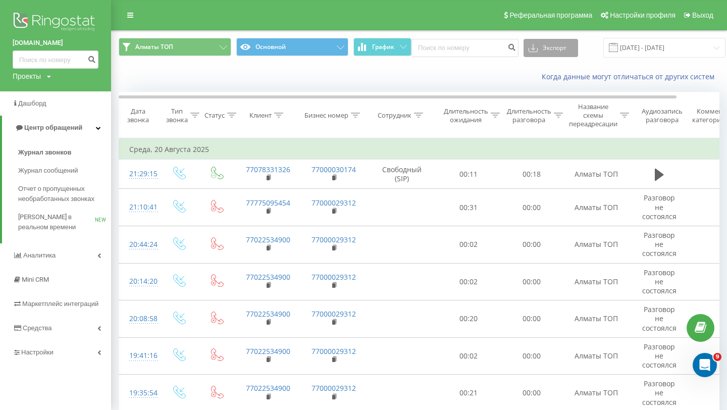
click at [534, 43] on button "Экспорт" at bounding box center [551, 48] width 55 height 18
click at [532, 81] on span ".xls" at bounding box center [537, 85] width 11 height 10
